Goal: Task Accomplishment & Management: Use online tool/utility

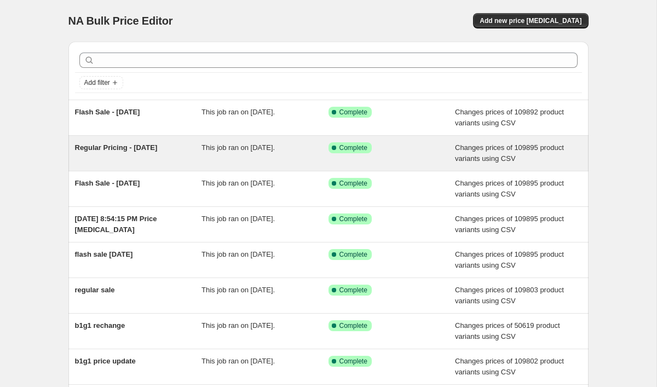
click at [119, 159] on div "Regular Pricing - [DATE]" at bounding box center [138, 153] width 127 height 22
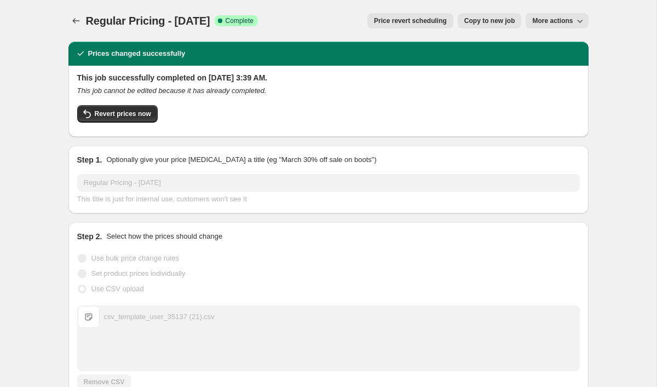
click at [479, 22] on span "Copy to new job" at bounding box center [489, 20] width 51 height 9
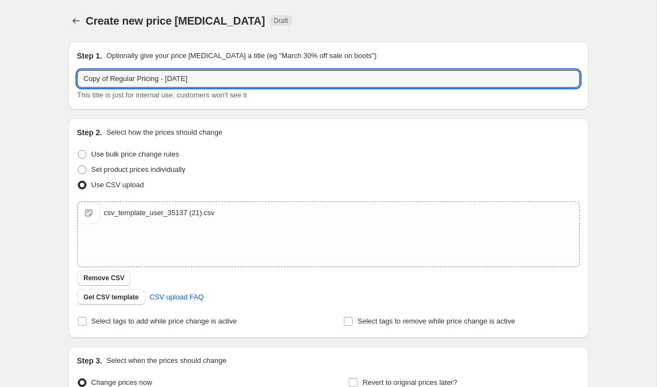
drag, startPoint x: 113, startPoint y: 78, endPoint x: 70, endPoint y: 78, distance: 43.8
click at [70, 78] on div "Step 1. Optionally give your price [MEDICAL_DATA] a title (eg "March 30% off sa…" at bounding box center [328, 76] width 520 height 68
click at [151, 76] on input "Regular Pricing - [DATE]" at bounding box center [328, 79] width 503 height 18
click at [174, 85] on input "Regular Pricing - [DATE]" at bounding box center [328, 79] width 503 height 18
click at [171, 74] on input "Regular Pricing - [DATE]" at bounding box center [328, 79] width 503 height 18
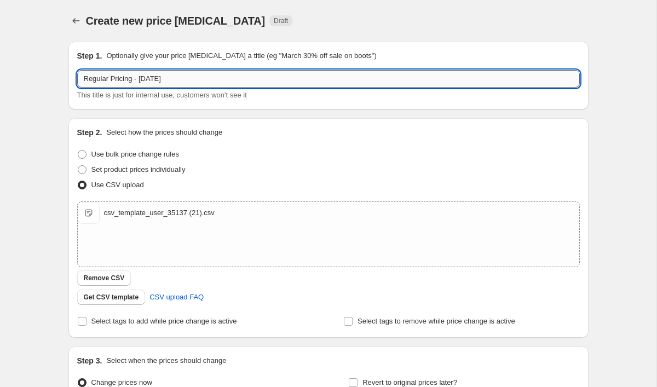
click at [171, 74] on input "Regular Pricing - [DATE]" at bounding box center [328, 79] width 503 height 18
type input "Regular Pricing - [DATE]"
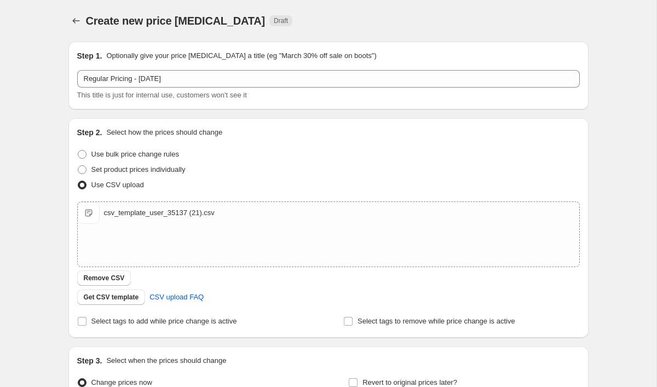
click at [235, 63] on div "Step 1. Optionally give your price [MEDICAL_DATA] a title (eg "March 30% off sa…" at bounding box center [328, 75] width 503 height 50
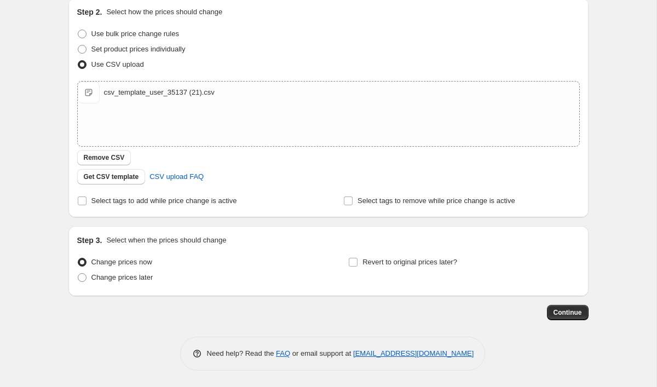
scroll to position [120, 0]
click at [147, 282] on span "Change prices later" at bounding box center [122, 277] width 62 height 8
click at [78, 274] on input "Change prices later" at bounding box center [78, 273] width 1 height 1
radio input "true"
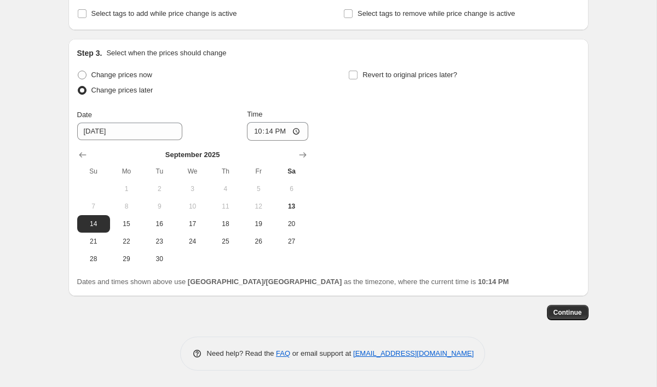
scroll to position [309, 0]
click at [94, 229] on button "14" at bounding box center [93, 224] width 33 height 18
click at [272, 133] on input "22:14" at bounding box center [277, 131] width 61 height 19
click at [295, 135] on input "12:00" at bounding box center [277, 131] width 61 height 19
type input "00:00"
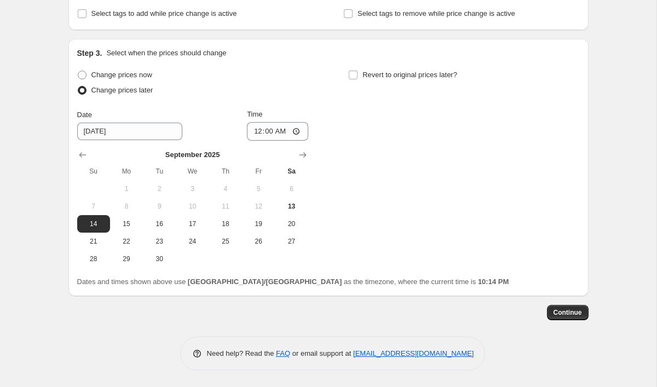
click at [468, 123] on div "Change prices now Change prices later Date [DATE] Time 00:00 [DATE] Su Mo Tu We…" at bounding box center [328, 167] width 503 height 200
click at [559, 307] on button "Continue" at bounding box center [568, 312] width 42 height 15
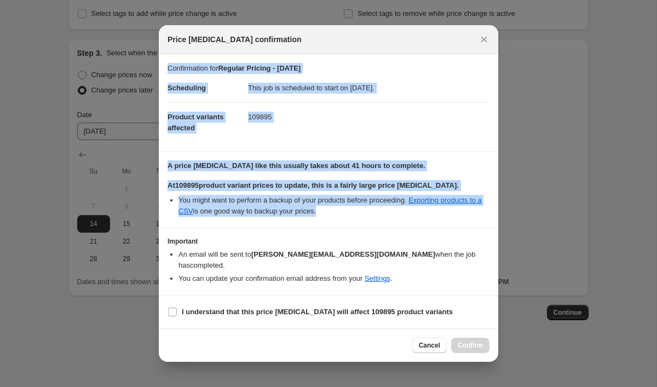
drag, startPoint x: 166, startPoint y: 104, endPoint x: 411, endPoint y: 224, distance: 272.9
click at [411, 224] on div "Confirmation for Regular Pricing - [DATE] Scheduling This job is scheduled to s…" at bounding box center [329, 191] width 340 height 274
click at [411, 224] on section "A price [MEDICAL_DATA] like this usually takes about 41 hours to complete. At 1…" at bounding box center [329, 190] width 340 height 76
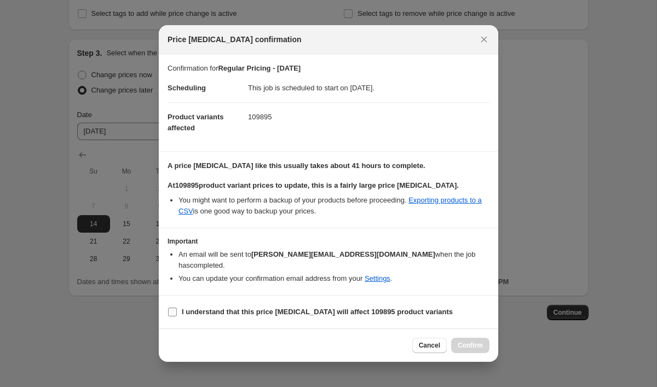
click at [174, 308] on input "I understand that this price [MEDICAL_DATA] will affect 109895 product variants" at bounding box center [172, 312] width 9 height 9
checkbox input "true"
click at [477, 347] on button "Confirm" at bounding box center [470, 345] width 38 height 15
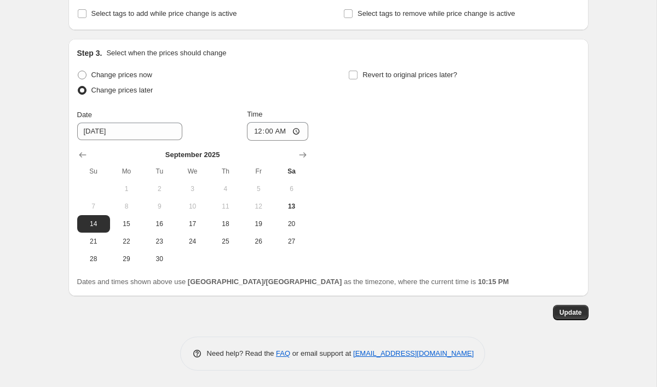
scroll to position [376, 0]
click at [564, 318] on button "Update" at bounding box center [571, 312] width 36 height 15
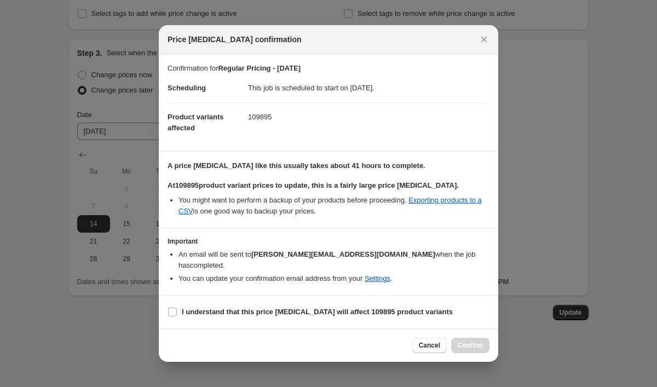
click at [251, 315] on section "I understand that this price [MEDICAL_DATA] will affect 109895 product variants" at bounding box center [329, 312] width 340 height 33
click at [251, 314] on section "I understand that this price [MEDICAL_DATA] will affect 109895 product variants" at bounding box center [329, 312] width 340 height 33
click at [251, 313] on label "I understand that this price [MEDICAL_DATA] will affect 109895 product variants" at bounding box center [310, 312] width 285 height 15
click at [177, 313] on input "I understand that this price [MEDICAL_DATA] will affect 109895 product variants" at bounding box center [172, 312] width 9 height 9
checkbox input "true"
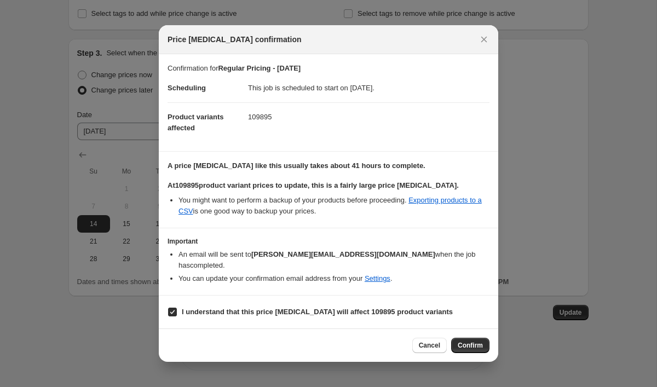
click at [457, 352] on div "Cancel Confirm" at bounding box center [329, 345] width 340 height 33
click at [460, 345] on button "Confirm" at bounding box center [470, 345] width 38 height 15
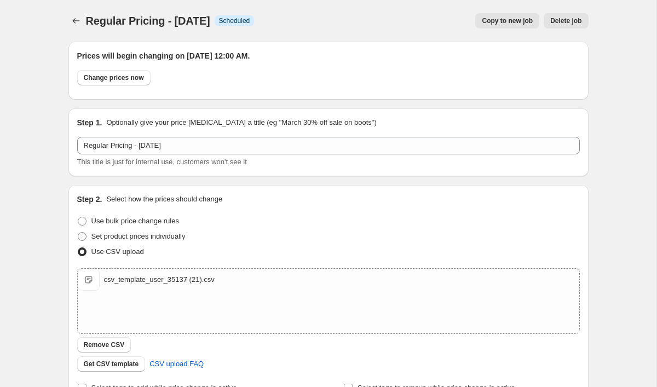
scroll to position [0, 0]
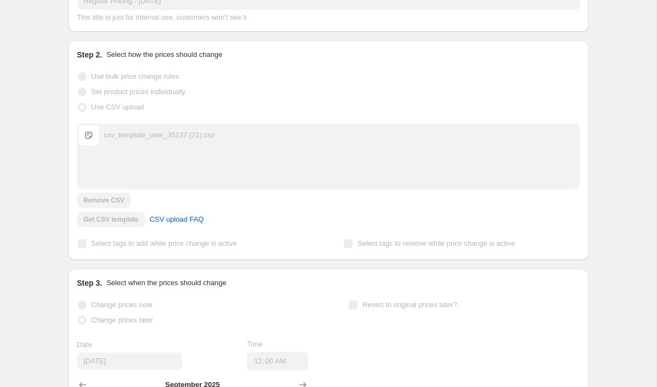
scroll to position [376, 0]
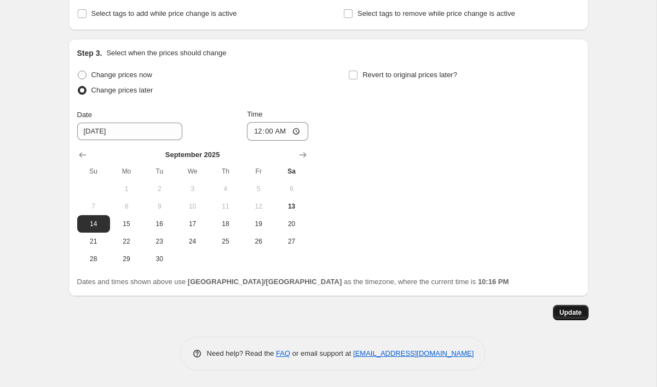
click at [565, 309] on span "Update" at bounding box center [571, 312] width 22 height 9
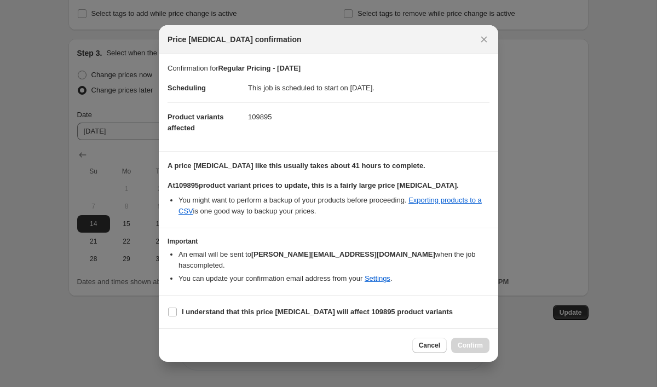
click at [335, 296] on section "I understand that this price [MEDICAL_DATA] will affect 109895 product variants" at bounding box center [329, 312] width 340 height 33
click at [336, 308] on b "I understand that this price [MEDICAL_DATA] will affect 109895 product variants" at bounding box center [317, 312] width 271 height 8
click at [177, 308] on input "I understand that this price [MEDICAL_DATA] will affect 109895 product variants" at bounding box center [172, 312] width 9 height 9
checkbox input "true"
click at [454, 342] on button "Confirm" at bounding box center [470, 345] width 38 height 15
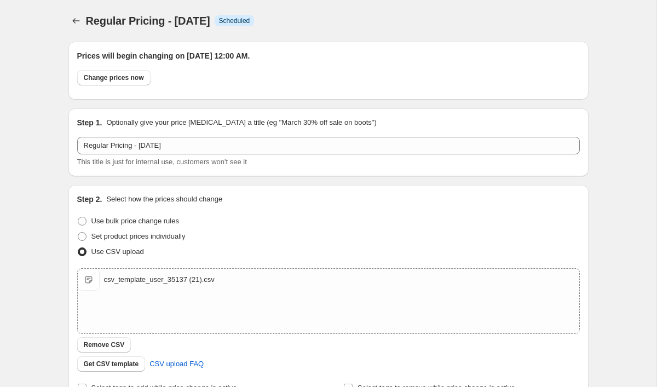
scroll to position [376, 0]
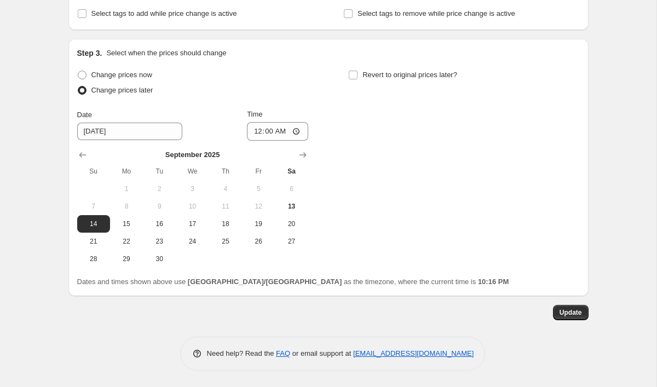
click at [317, 386] on div "Regular Pricing - 14th September 2025. This page is ready Regular Pricing - 14t…" at bounding box center [328, 6] width 547 height 762
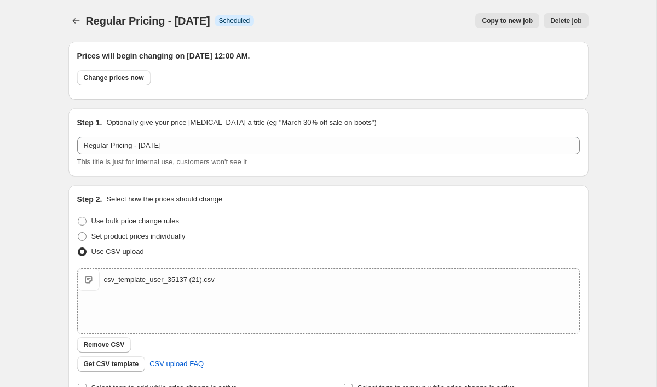
scroll to position [0, 0]
click at [70, 20] on button "Price change jobs" at bounding box center [75, 20] width 15 height 15
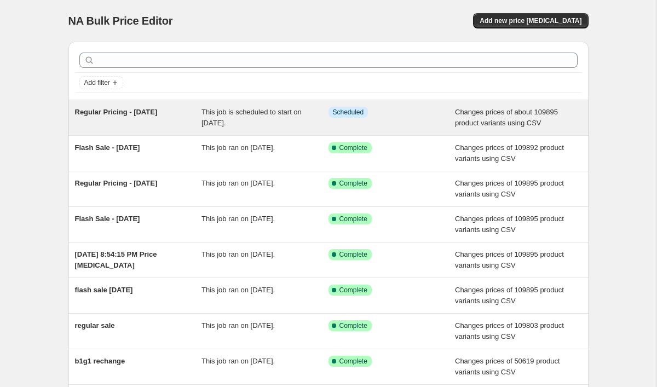
click at [125, 116] on span "Regular Pricing - [DATE]" at bounding box center [116, 112] width 83 height 8
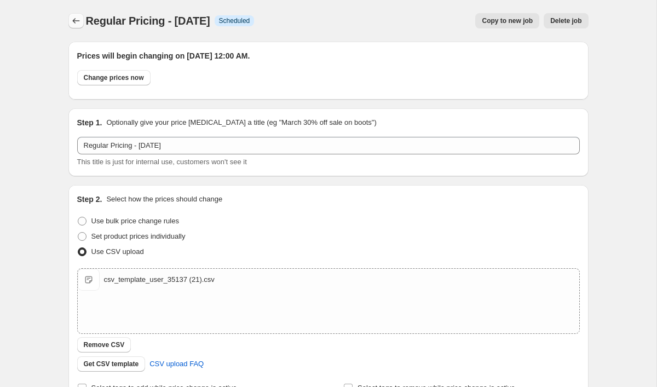
click at [71, 18] on icon "Price change jobs" at bounding box center [76, 20] width 11 height 11
